Goal: Transaction & Acquisition: Purchase product/service

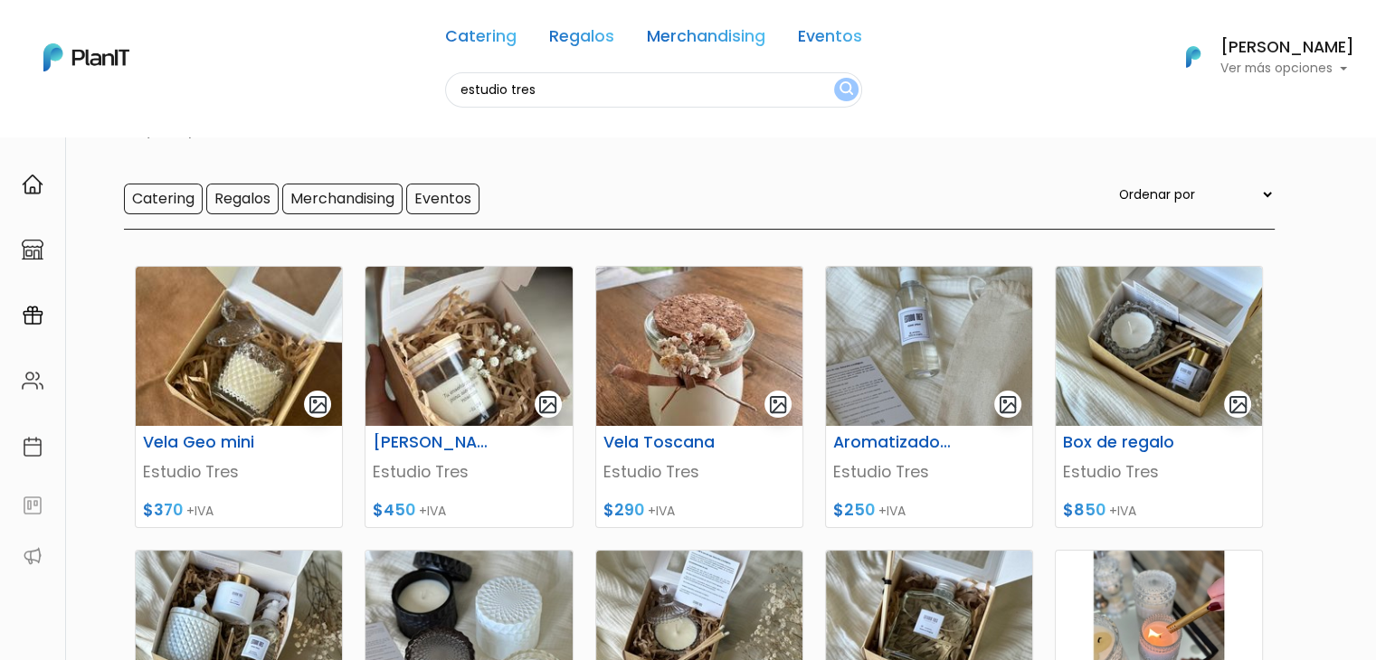
click at [501, 99] on input "estudio tres" at bounding box center [653, 89] width 417 height 35
type input "uh la"
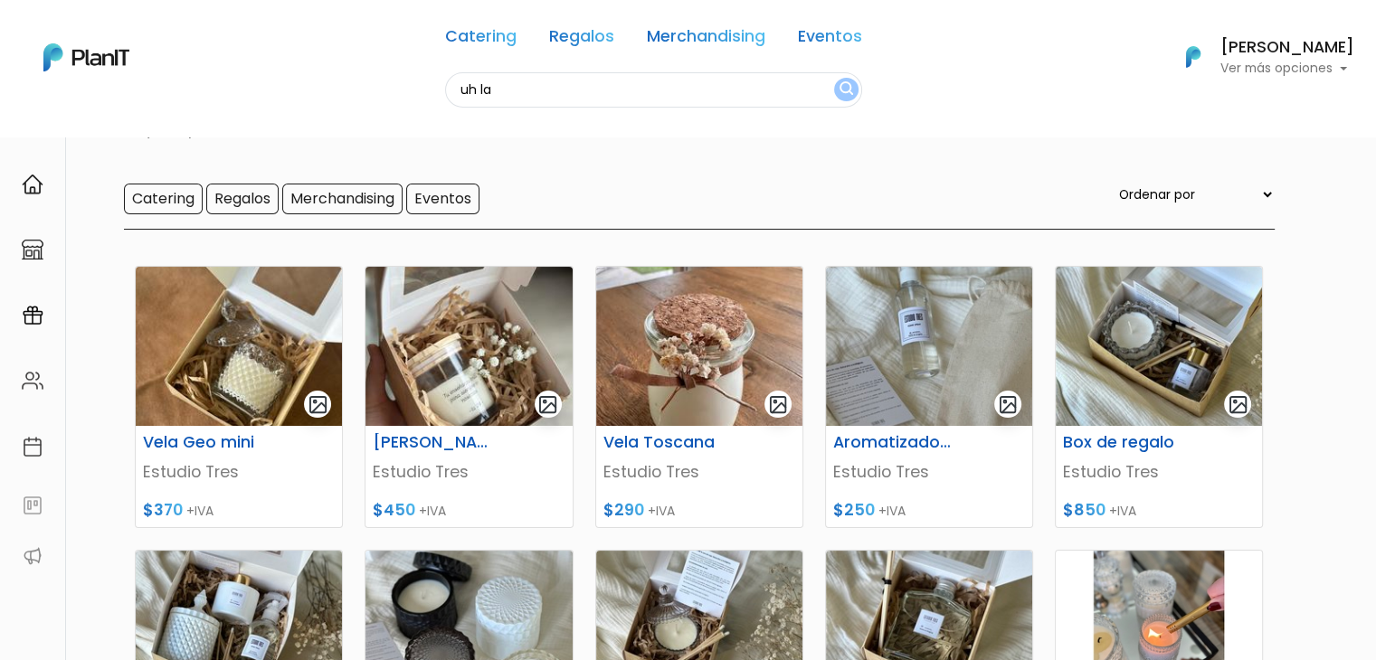
click at [834, 78] on button "submit" at bounding box center [846, 90] width 24 height 24
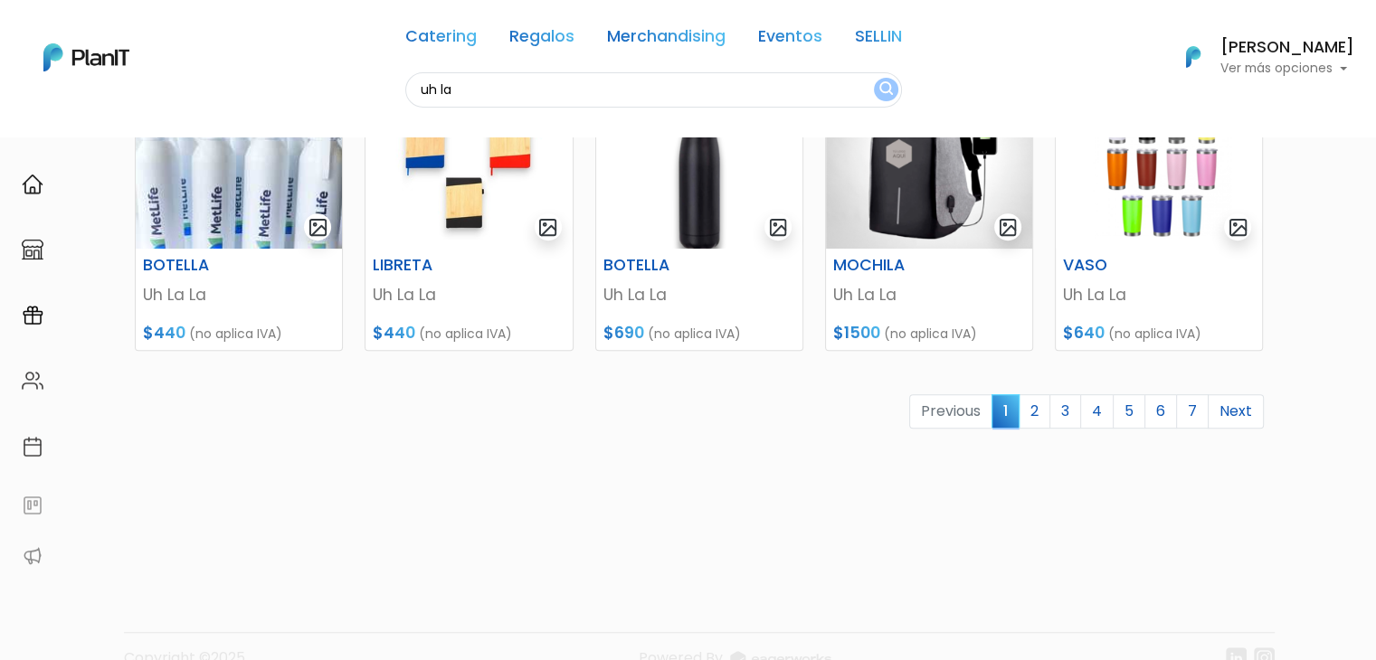
scroll to position [864, 0]
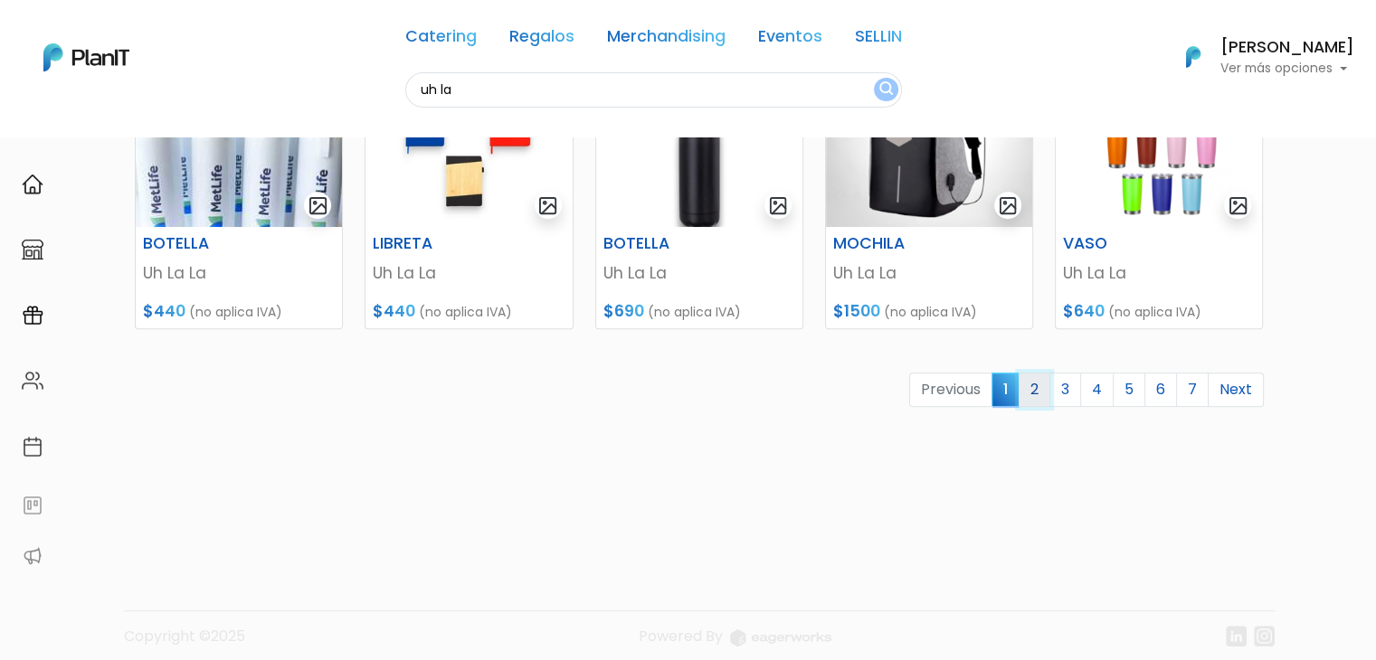
click at [1040, 387] on link "2" at bounding box center [1035, 390] width 32 height 34
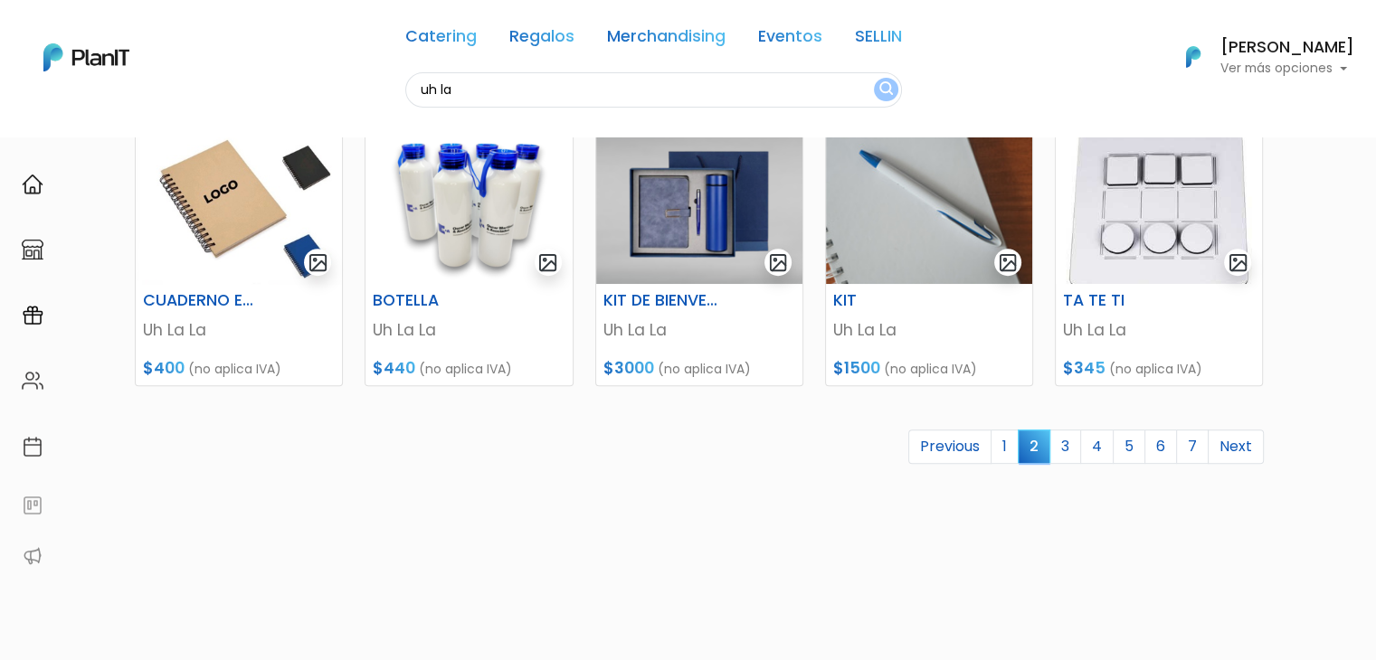
drag, startPoint x: 1389, startPoint y: 119, endPoint x: 1389, endPoint y: 450, distance: 331.1
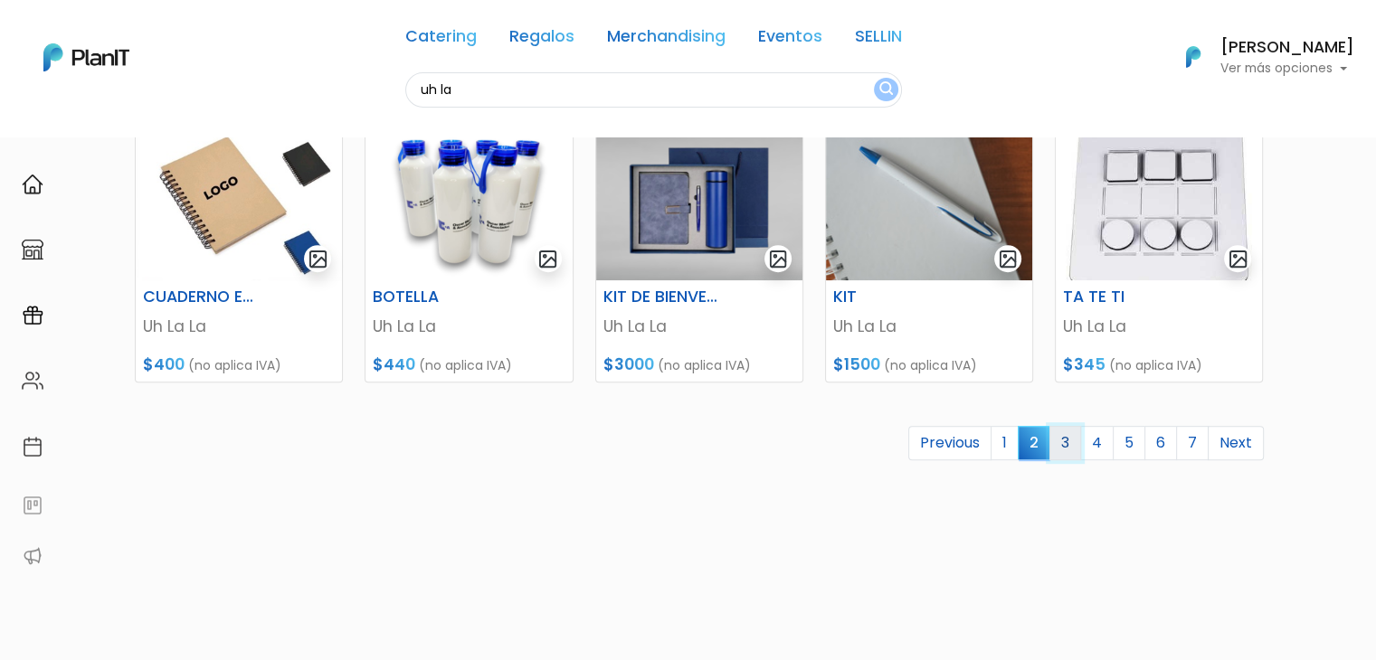
click at [1064, 436] on link "3" at bounding box center [1065, 443] width 32 height 34
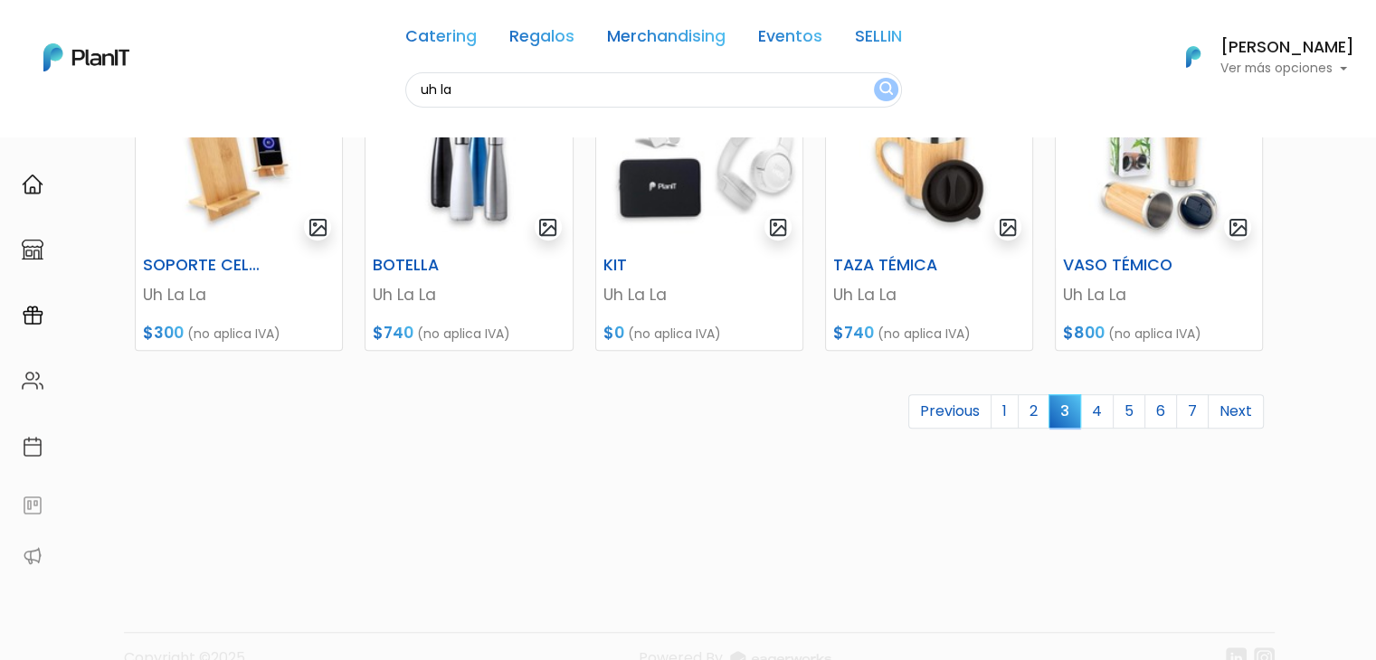
scroll to position [857, 0]
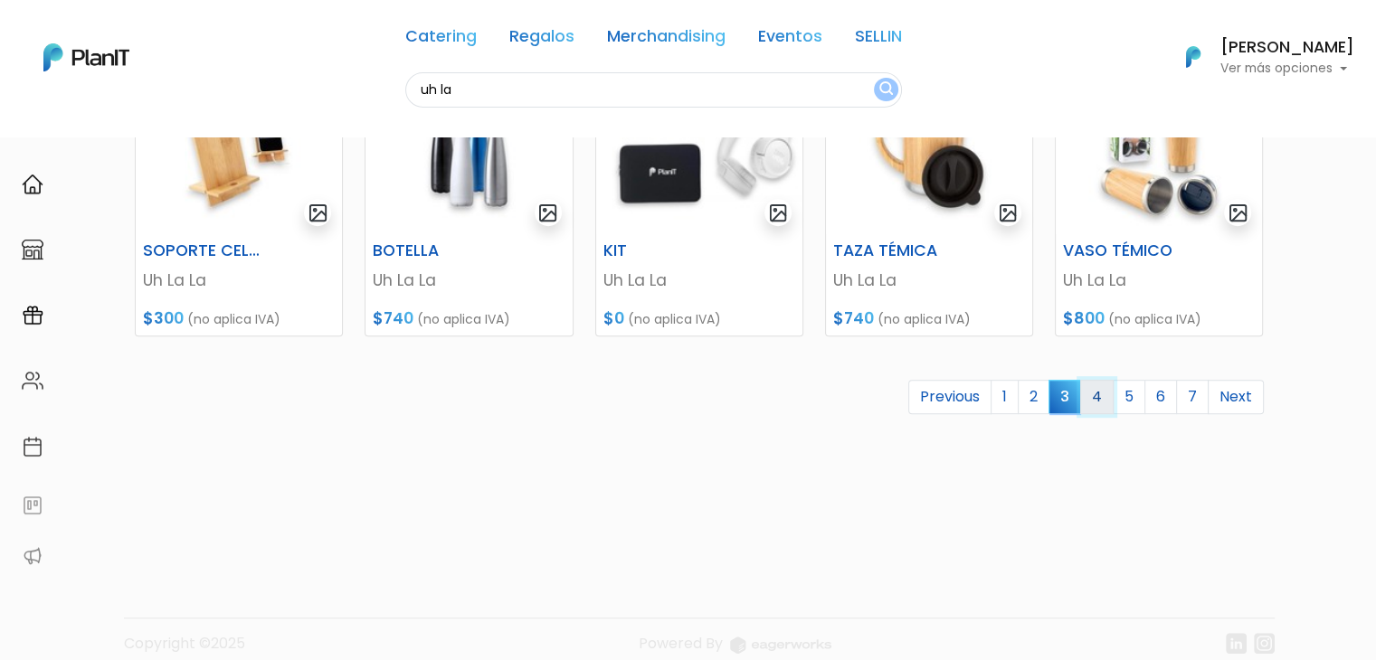
click at [1102, 394] on link "4" at bounding box center [1096, 397] width 33 height 34
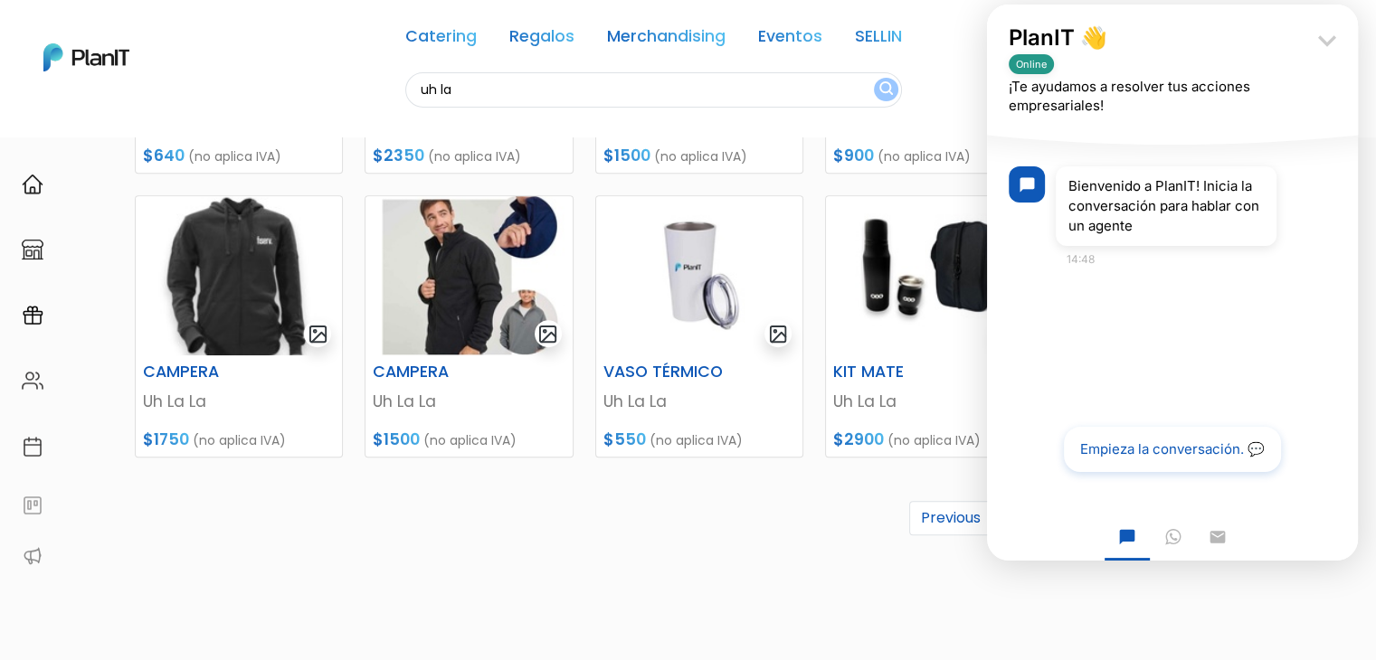
click at [1324, 43] on icon "keyboard_arrow_down" at bounding box center [1327, 41] width 36 height 36
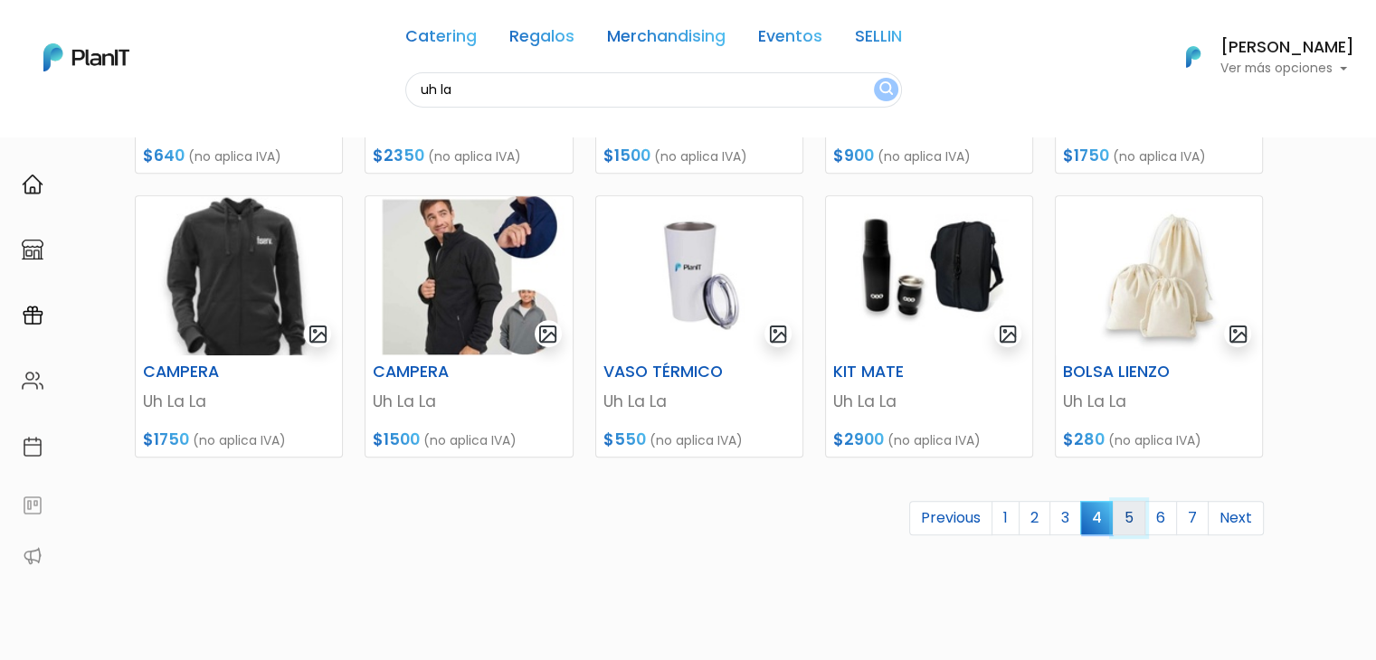
click at [1132, 518] on link "5" at bounding box center [1129, 518] width 33 height 34
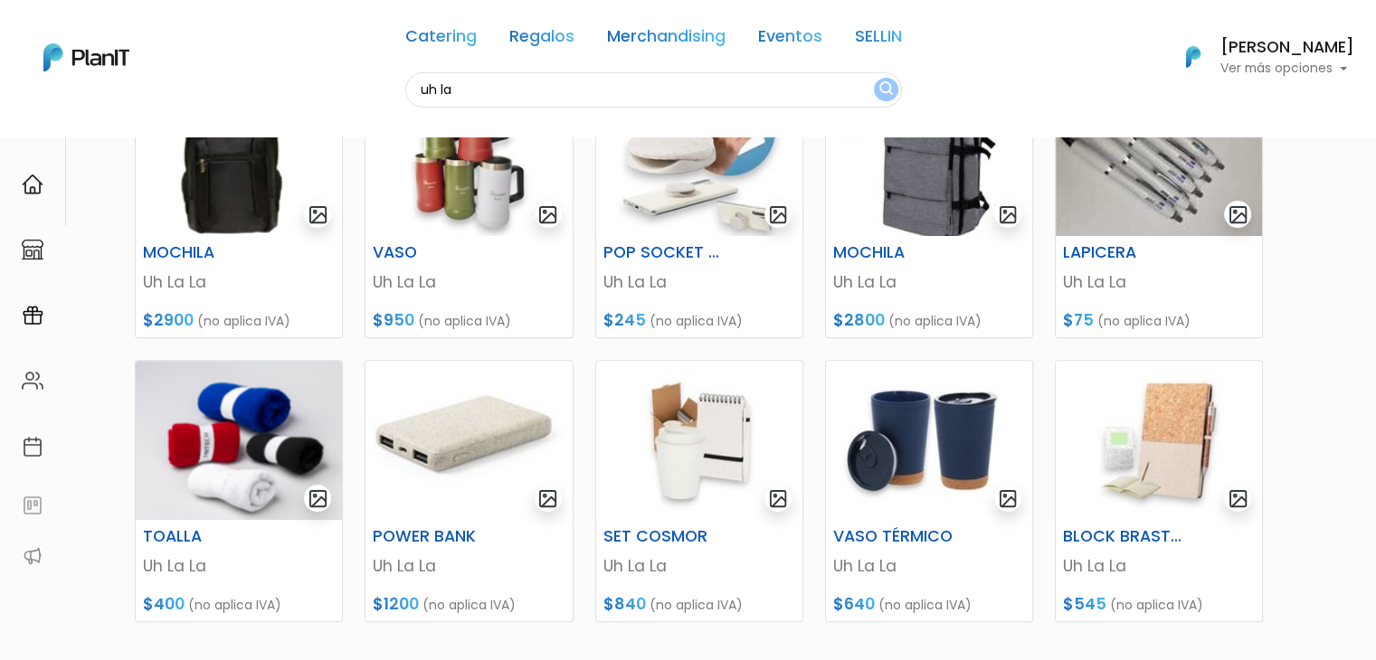
scroll to position [878, 0]
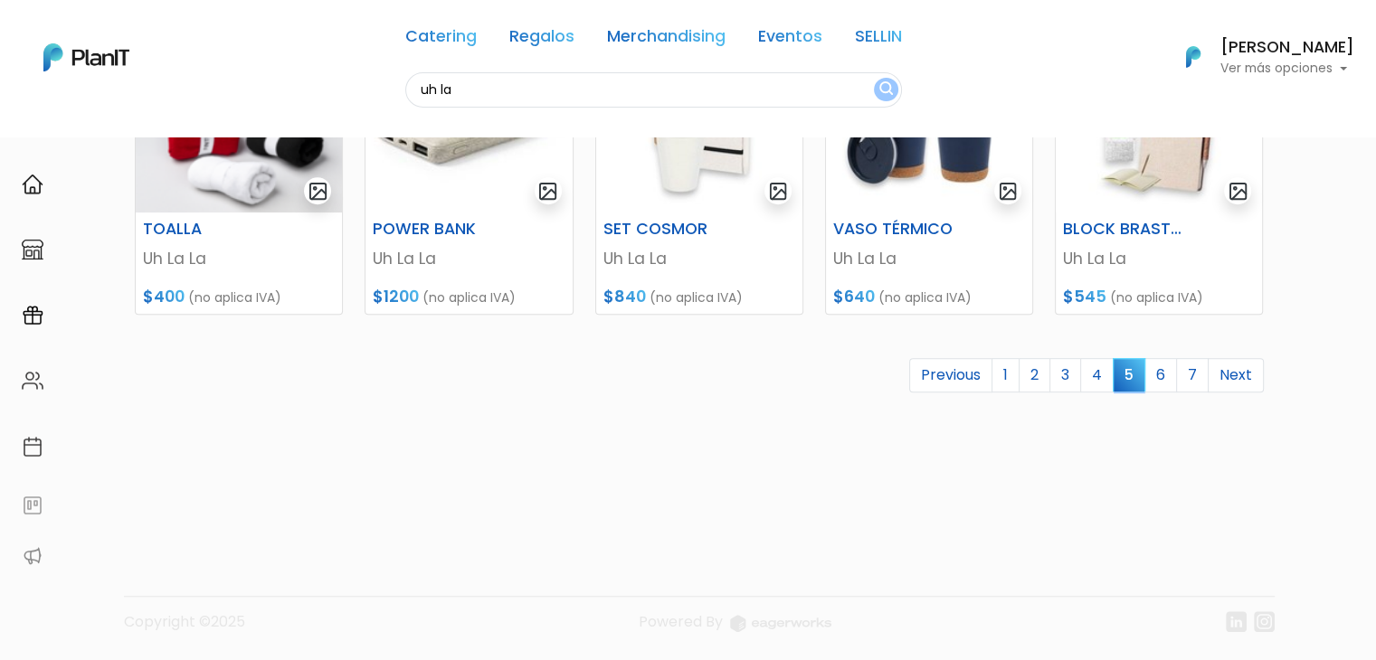
drag, startPoint x: 1386, startPoint y: 99, endPoint x: 1386, endPoint y: 487, distance: 388.1
click at [1161, 377] on link "6" at bounding box center [1160, 375] width 33 height 34
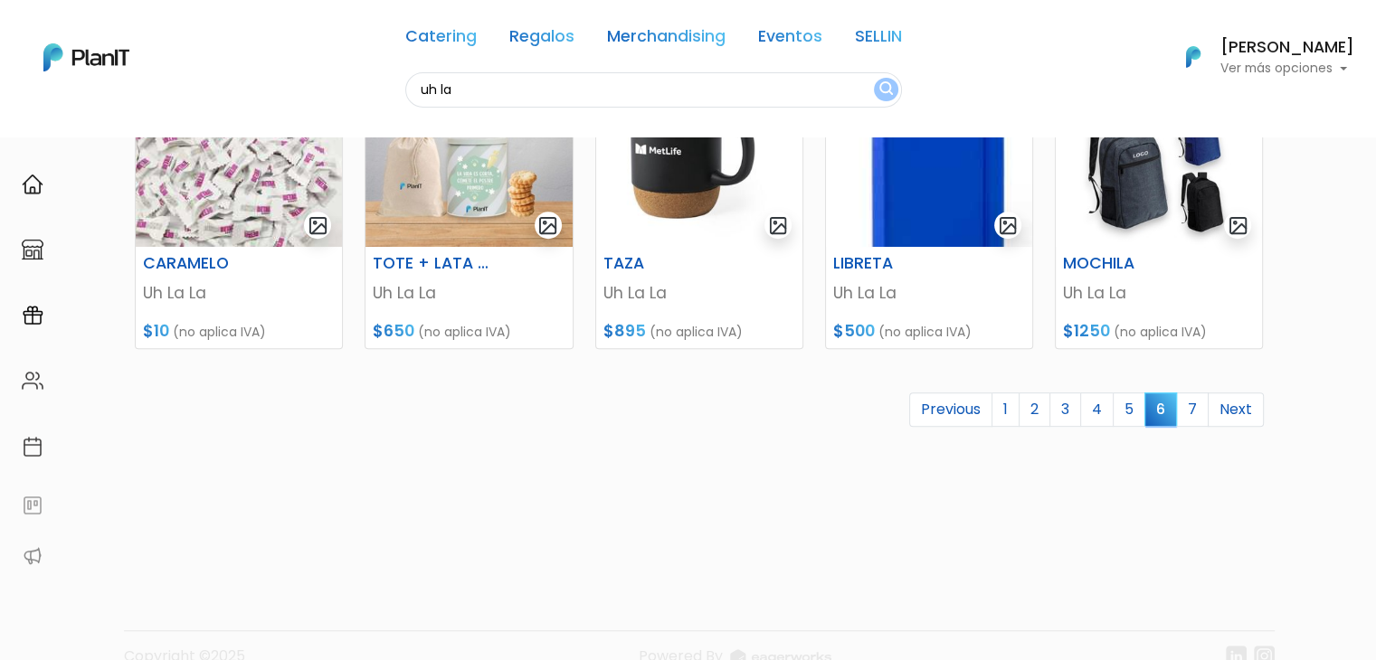
scroll to position [878, 0]
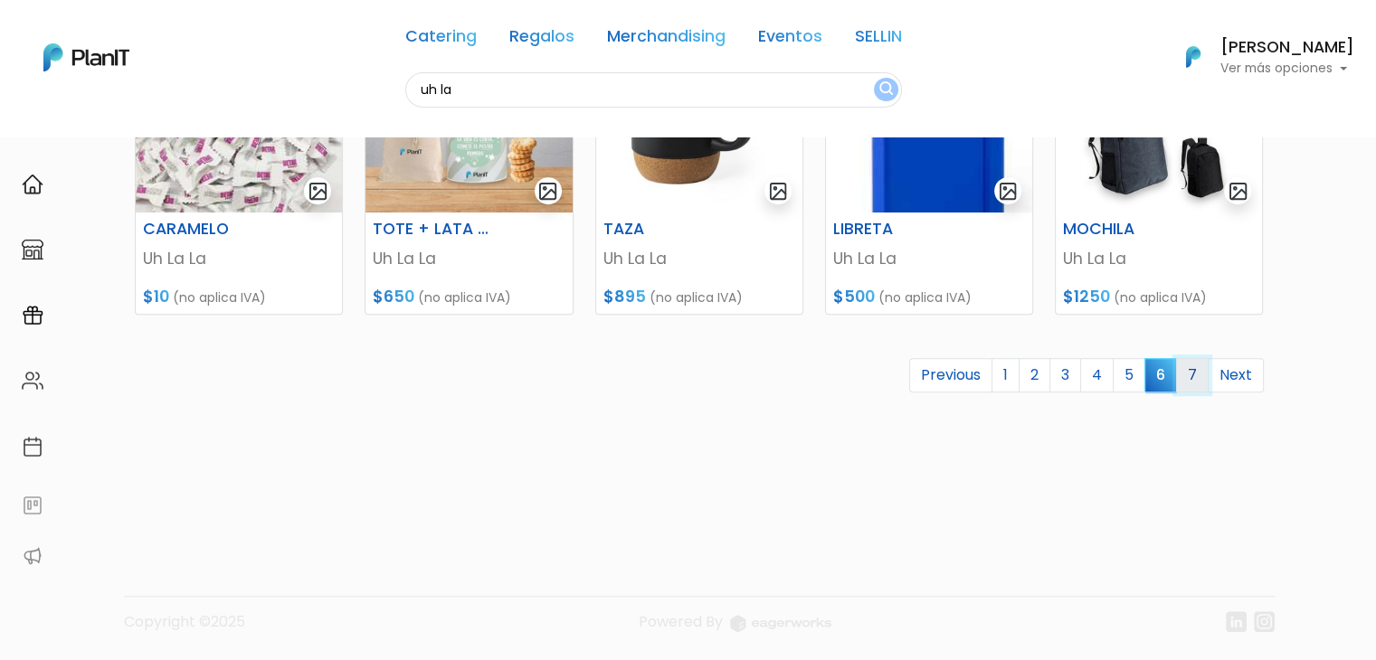
click at [1196, 379] on link "7" at bounding box center [1192, 375] width 33 height 34
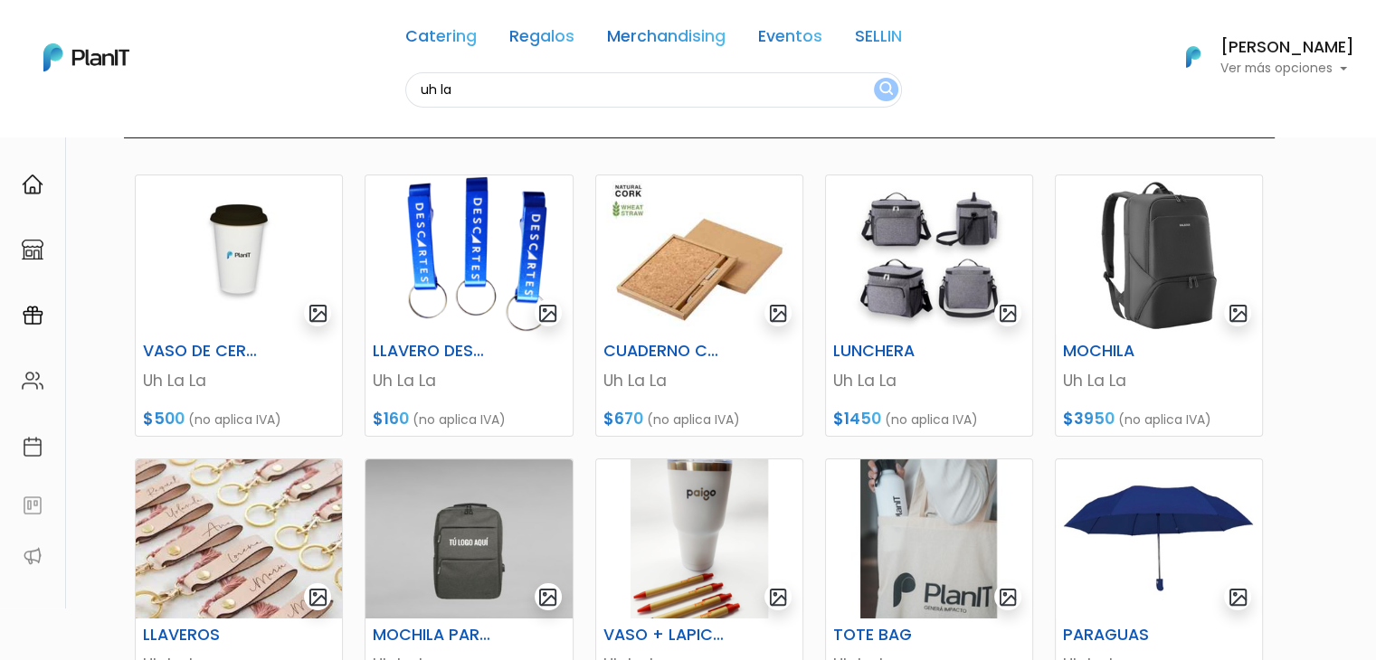
scroll to position [180, 0]
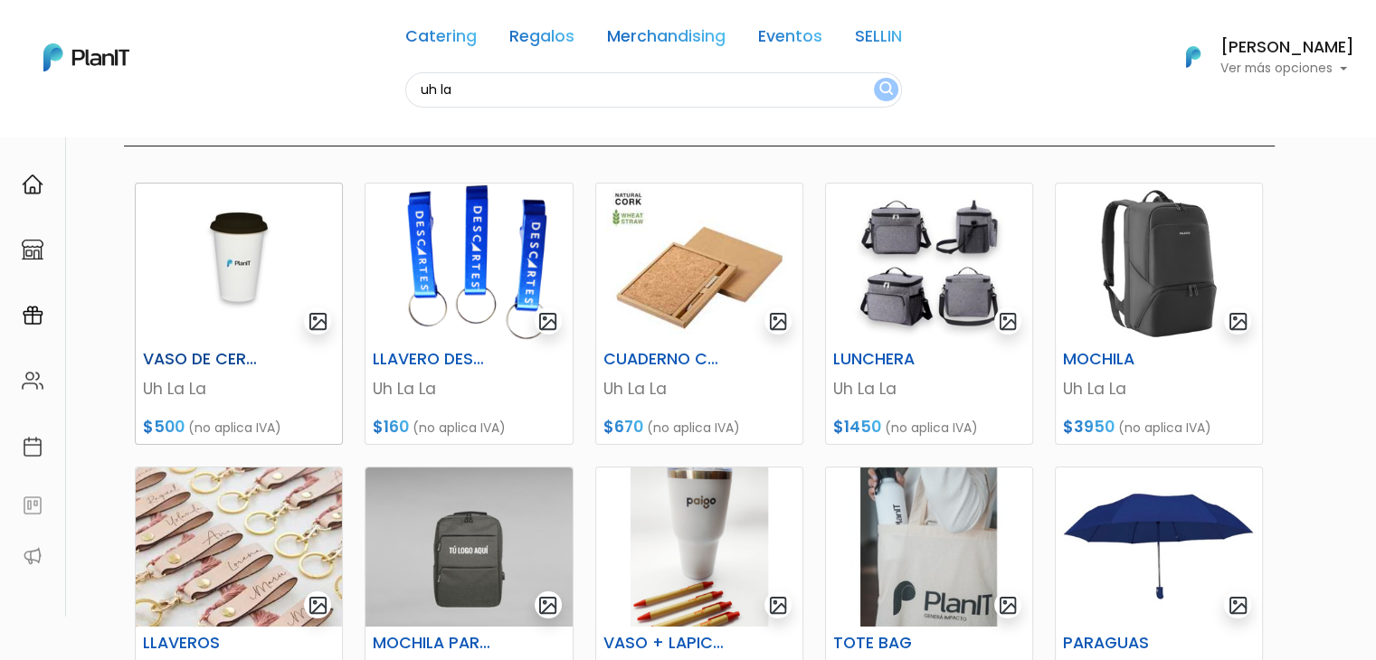
click at [231, 236] on img at bounding box center [239, 263] width 206 height 159
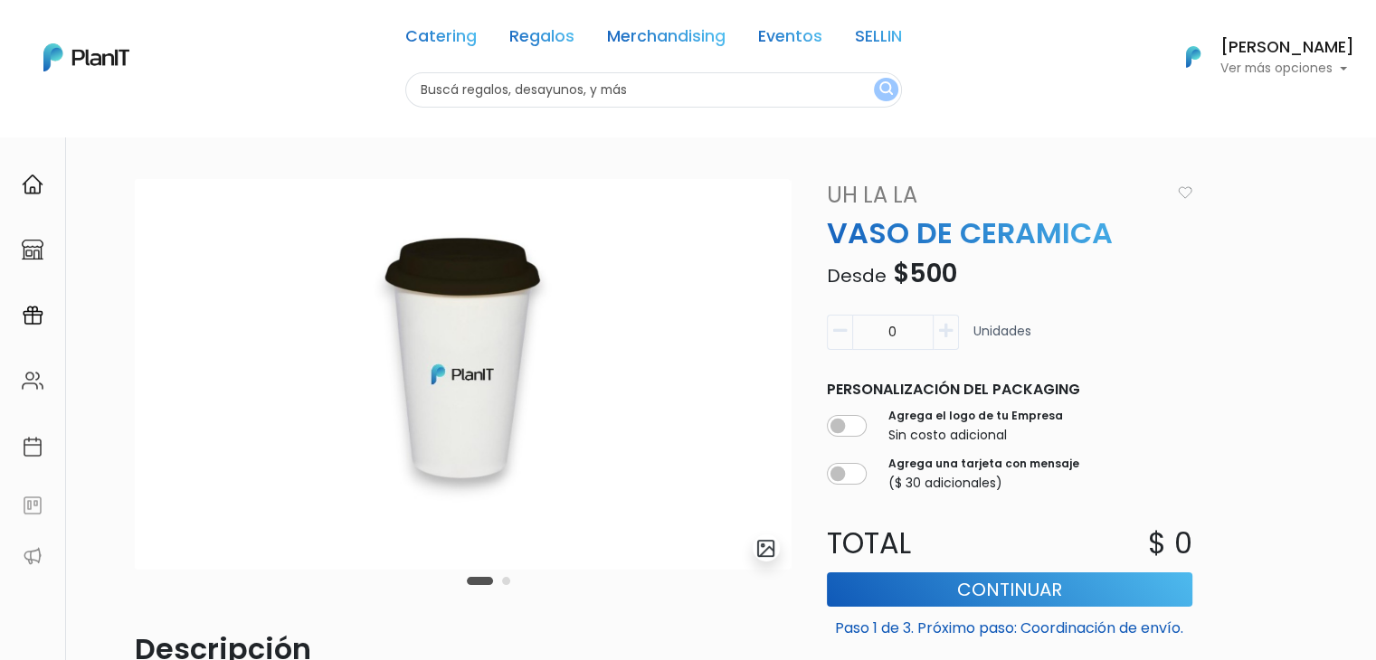
click at [513, 79] on input "text" at bounding box center [653, 89] width 497 height 35
type input "paletas"
click at [874, 78] on button "submit" at bounding box center [886, 90] width 24 height 24
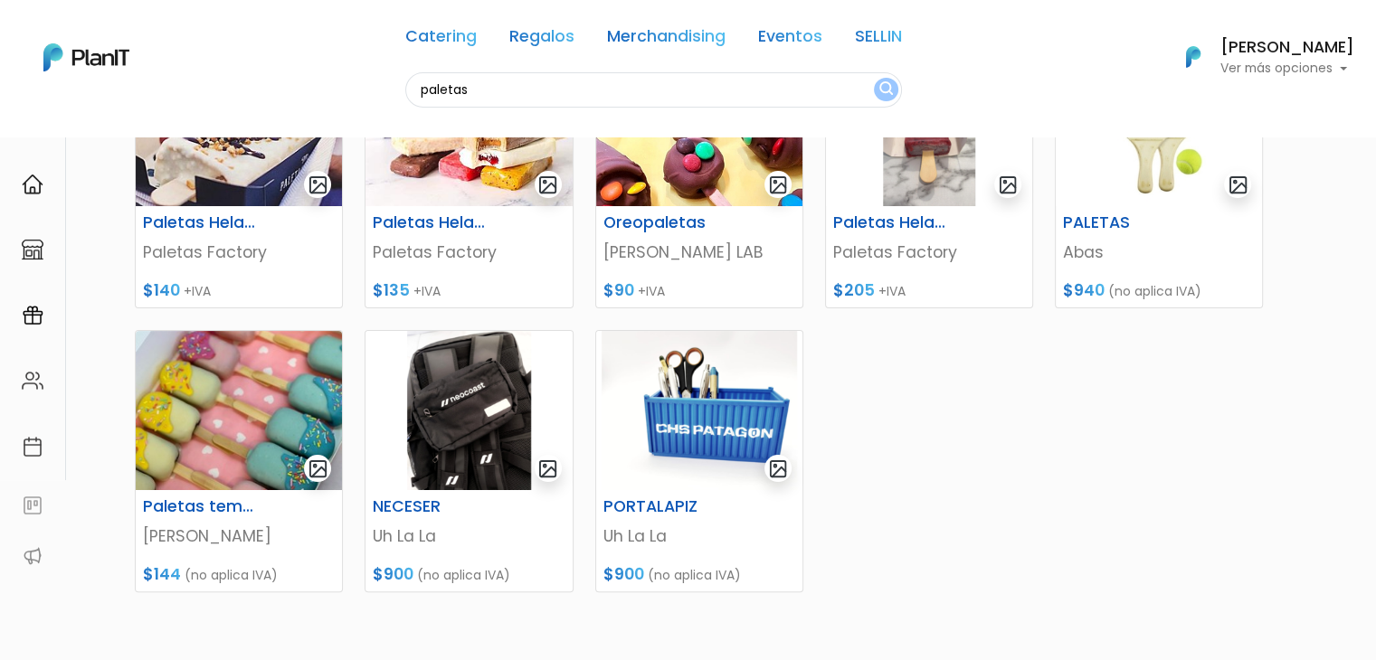
scroll to position [362, 0]
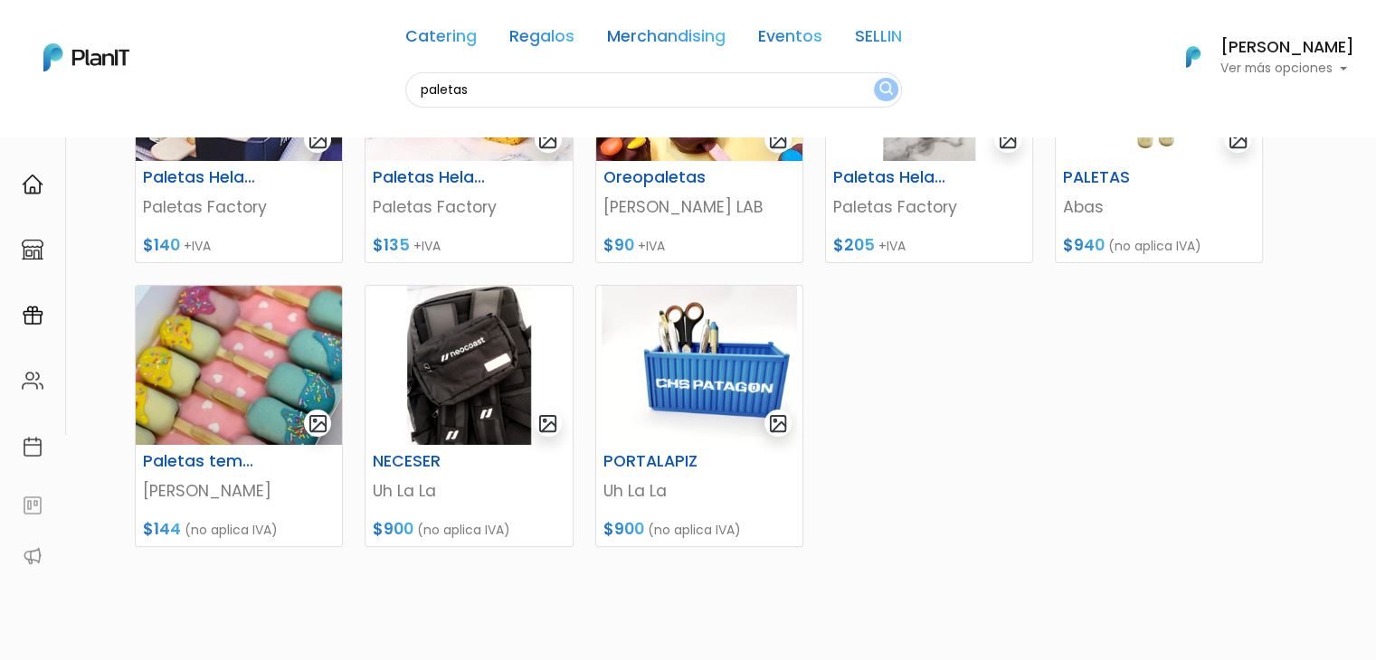
click at [431, 97] on input "paletas" at bounding box center [653, 89] width 497 height 35
type input "vaso"
click at [874, 78] on button "submit" at bounding box center [886, 90] width 24 height 24
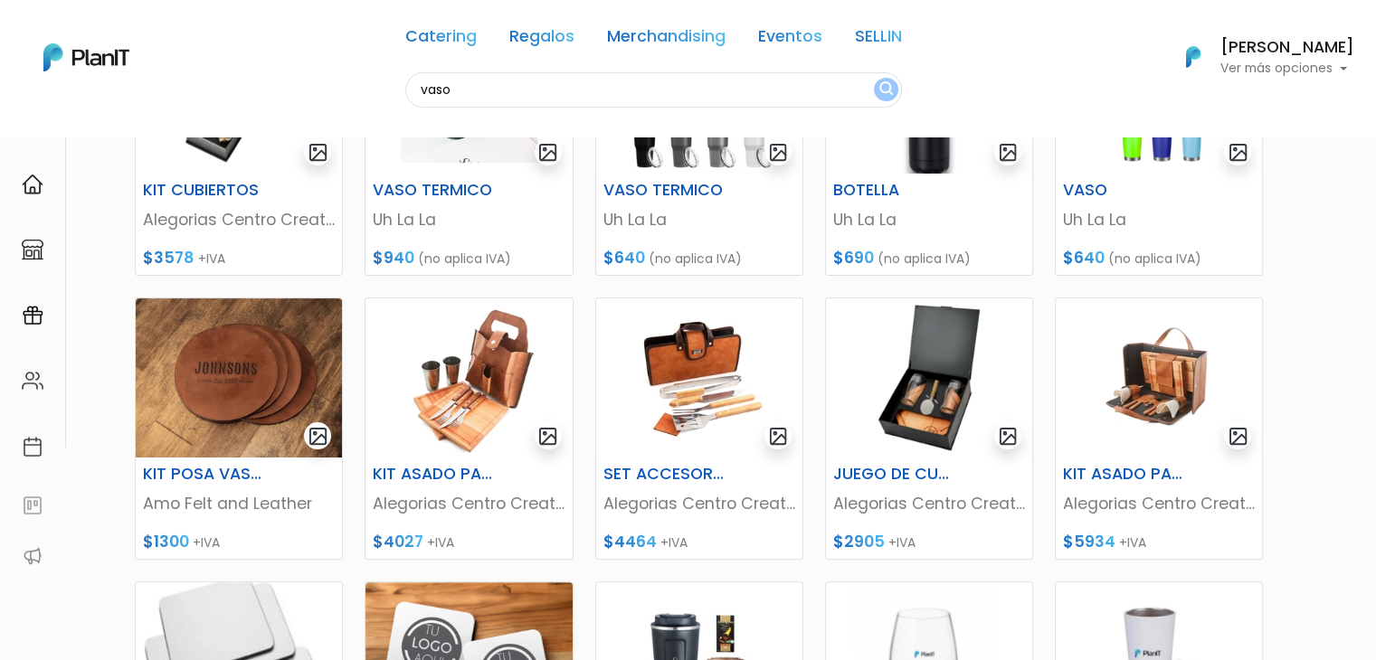
scroll to position [54, 0]
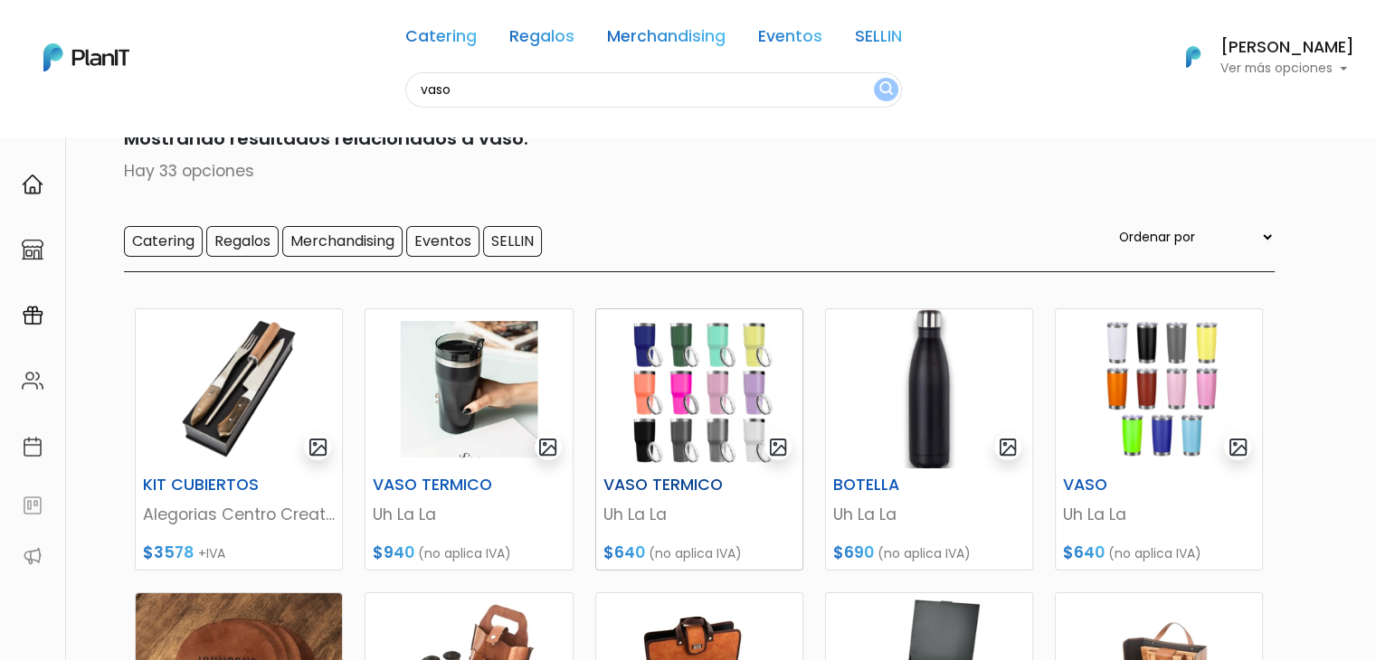
click at [681, 399] on img at bounding box center [699, 388] width 206 height 159
